Goal: Information Seeking & Learning: Learn about a topic

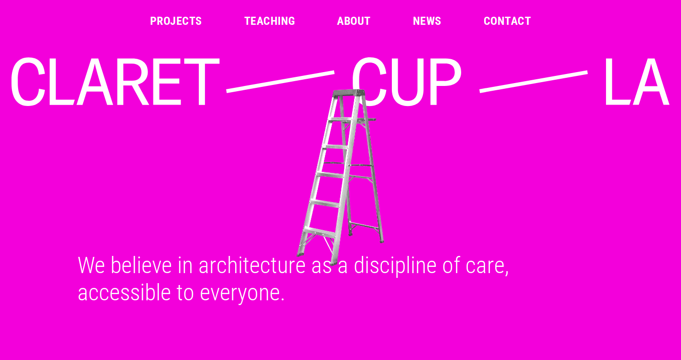
click at [488, 202] on img at bounding box center [339, 178] width 665 height 180
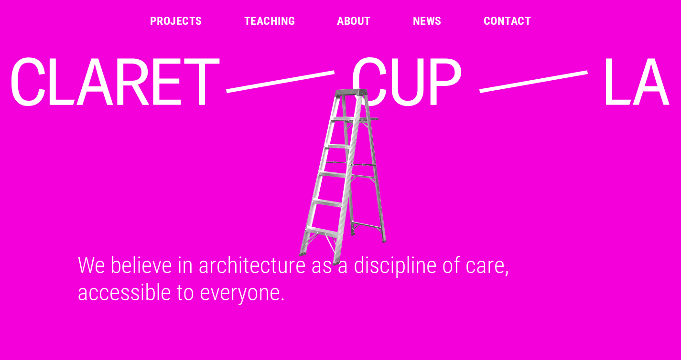
click at [191, 194] on img at bounding box center [342, 177] width 665 height 180
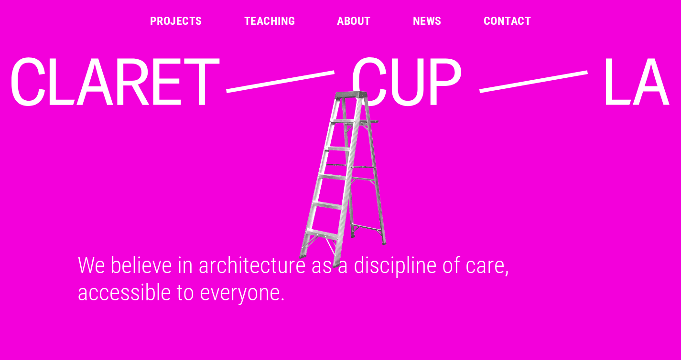
click at [164, 82] on icon at bounding box center [167, 82] width 28 height 46
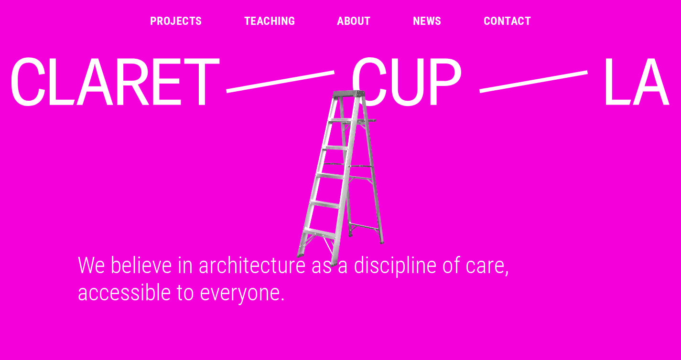
click at [401, 145] on img at bounding box center [339, 179] width 665 height 180
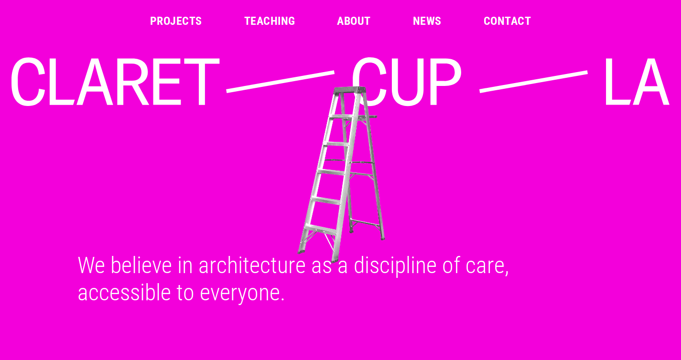
click at [298, 306] on html "Skip to content Projects Teaching About News Contact Claret-Cup We believe in a…" at bounding box center [340, 153] width 681 height 306
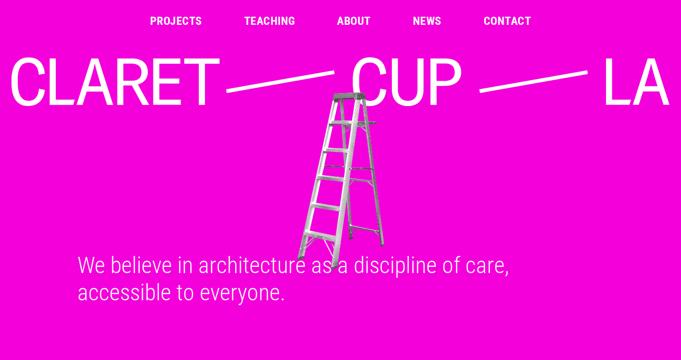
click at [350, 16] on link "About" at bounding box center [353, 20] width 33 height 11
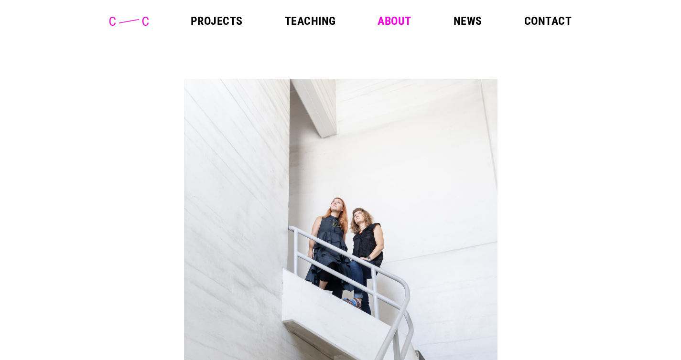
click at [224, 22] on link "Projects" at bounding box center [217, 20] width 52 height 11
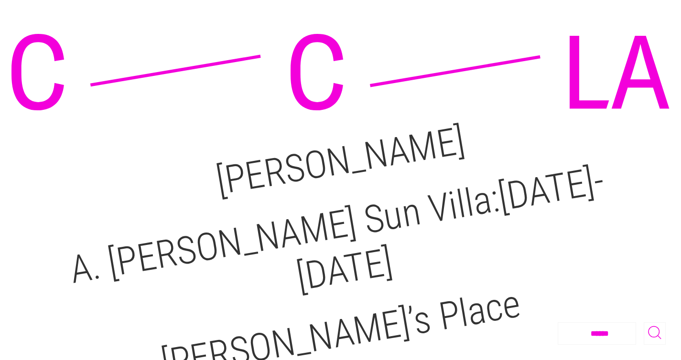
scroll to position [10, 0]
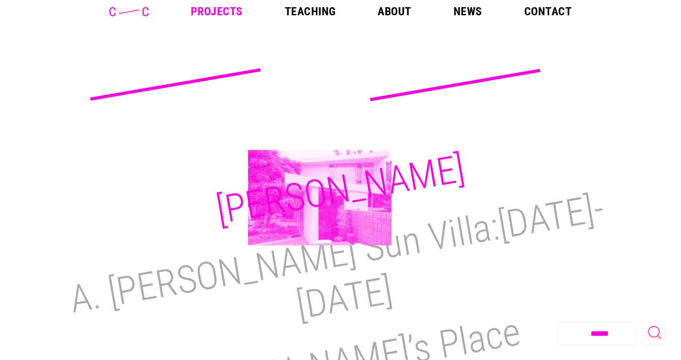
click at [320, 198] on h2 "[PERSON_NAME]" at bounding box center [340, 189] width 255 height 87
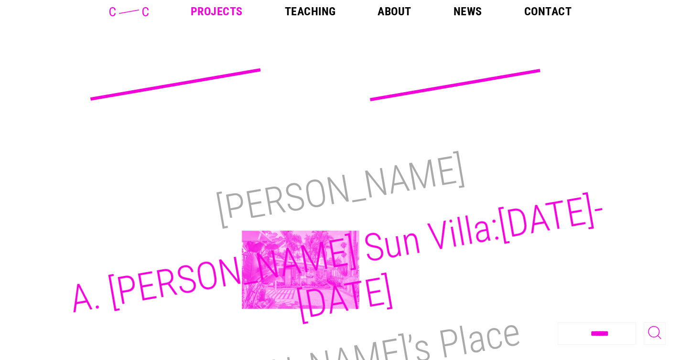
click at [300, 270] on h2 "A. [PERSON_NAME] Sun Villa:[DATE]-[DATE]" at bounding box center [336, 257] width 540 height 143
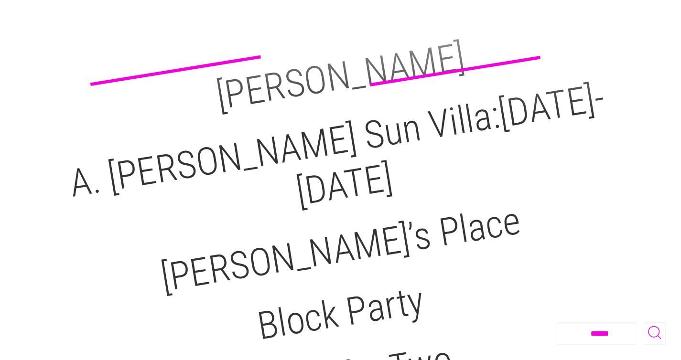
scroll to position [167, 0]
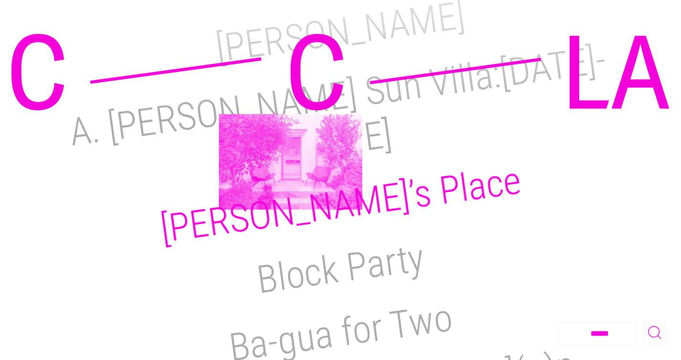
click at [290, 162] on h2 "[PERSON_NAME]’s Place" at bounding box center [341, 205] width 366 height 94
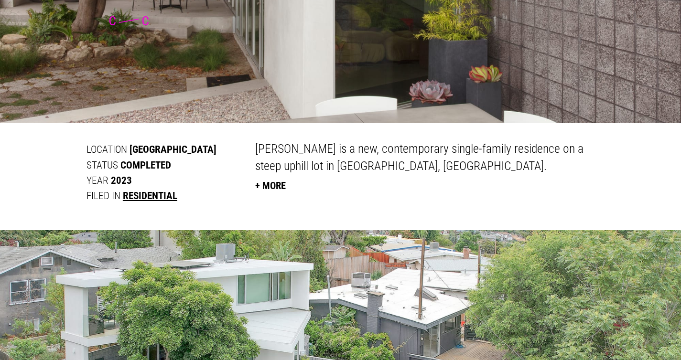
scroll to position [431, 0]
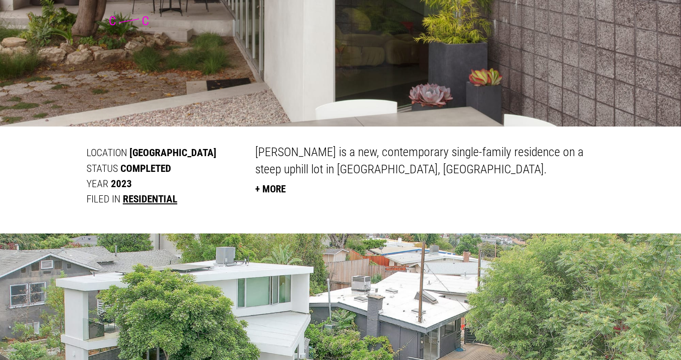
click at [277, 189] on button "+ More" at bounding box center [270, 188] width 31 height 21
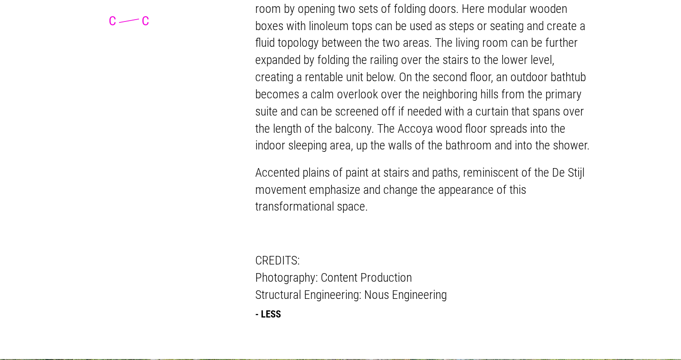
scroll to position [1021, 0]
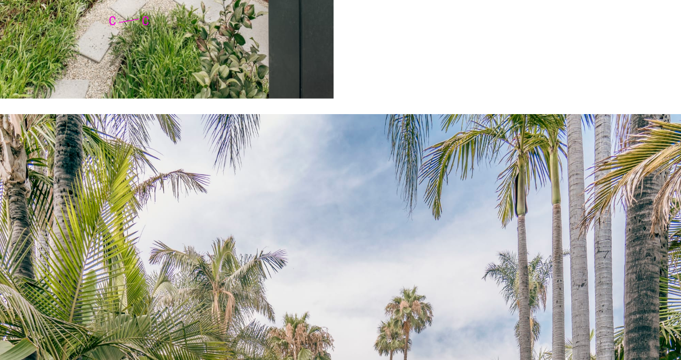
scroll to position [4596, 0]
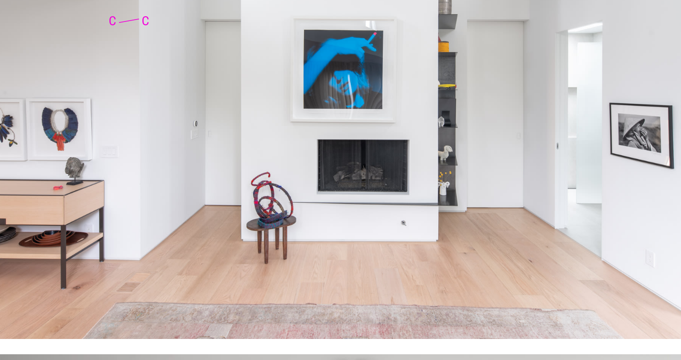
scroll to position [1751, 0]
